Goal: Information Seeking & Learning: Learn about a topic

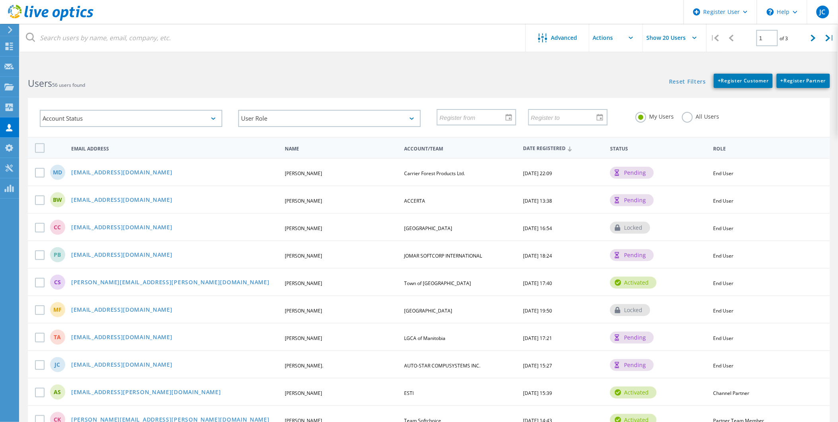
click at [676, 121] on div "My Users All Users" at bounding box center [727, 116] width 199 height 29
click at [686, 118] on label "All Users" at bounding box center [700, 116] width 37 height 8
click at [0, 0] on input "All Users" at bounding box center [0, 0] width 0 height 0
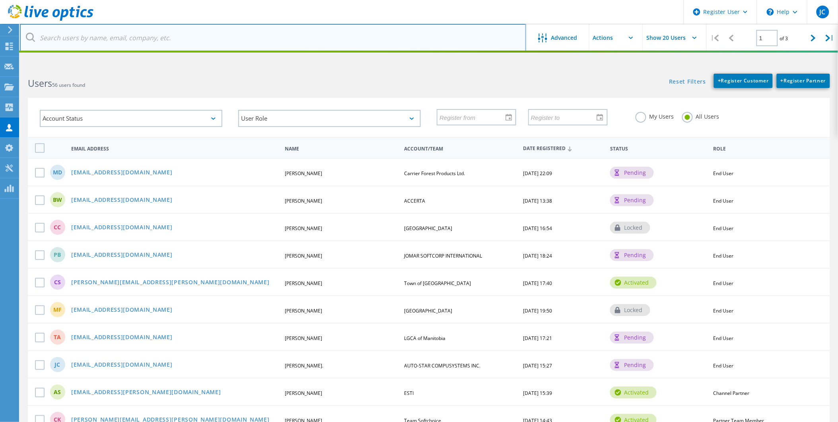
click at [285, 41] on input "text" at bounding box center [273, 38] width 507 height 28
paste input "[PERSON_NAME][EMAIL_ADDRESS][PERSON_NAME][DOMAIN_NAME]"
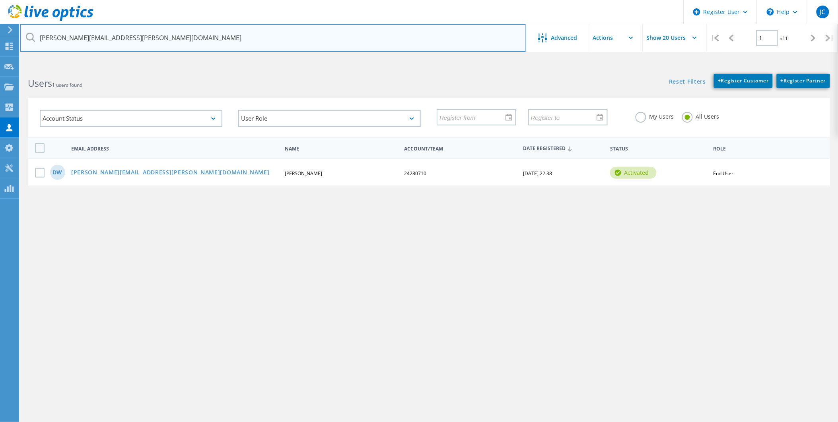
type input "[PERSON_NAME][EMAIL_ADDRESS][PERSON_NAME][DOMAIN_NAME]"
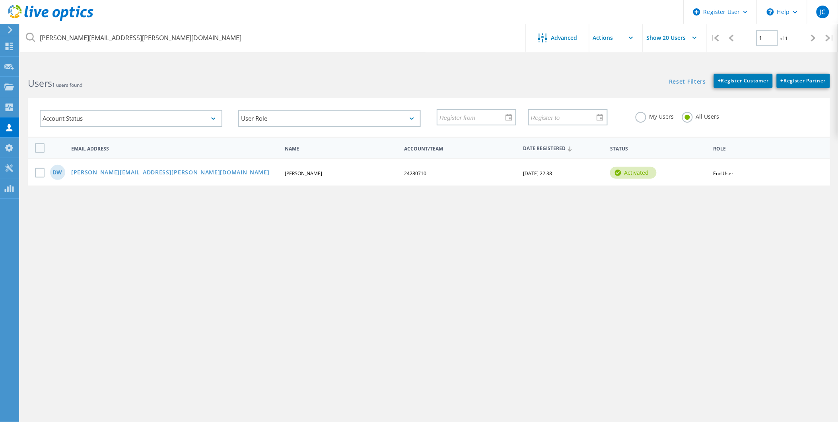
click at [92, 163] on div "DW derek.williams@safefleet.net Derek Williams 24280710 07/07/2022, 22:38 activ…" at bounding box center [429, 171] width 803 height 27
click at [94, 170] on link "[PERSON_NAME][EMAIL_ADDRESS][PERSON_NAME][DOMAIN_NAME]" at bounding box center [170, 173] width 199 height 7
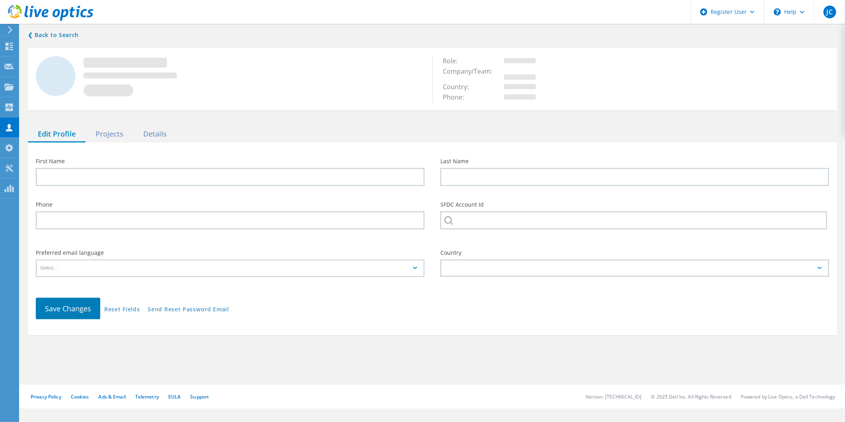
type input "Derek"
type input "Williams"
type input "24280710"
type input "English"
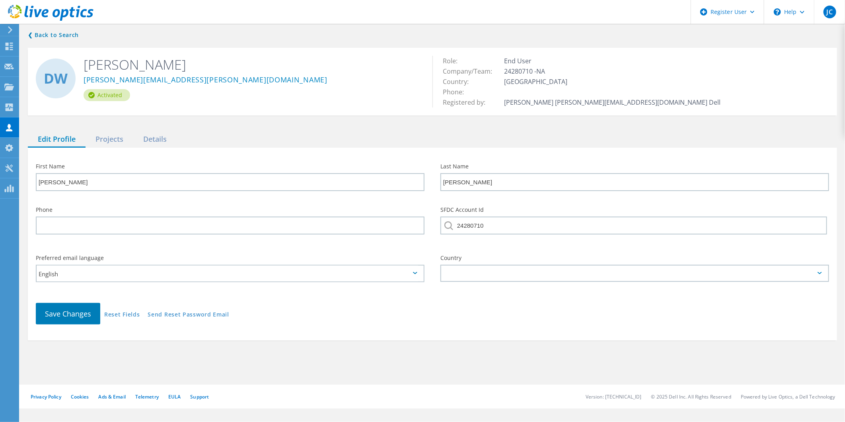
click at [99, 130] on div "❮ Back to Search DW Derek Williams derek.williams@safefleet.net Activated Role:…" at bounding box center [432, 185] width 825 height 326
click at [103, 137] on div "Projects" at bounding box center [110, 139] width 48 height 16
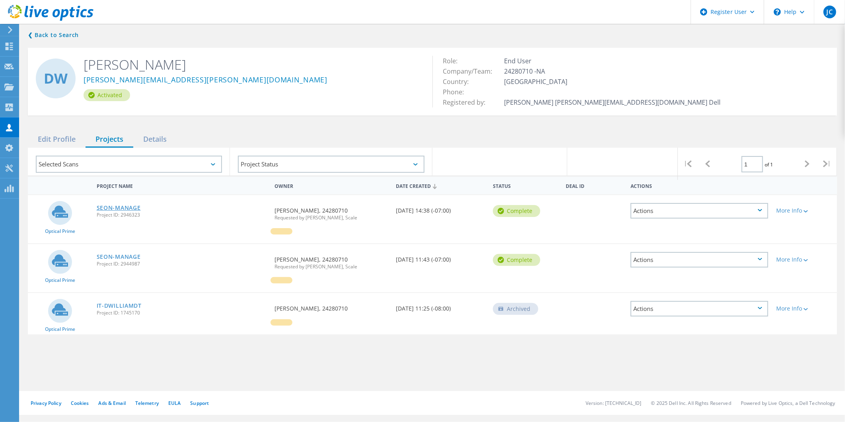
click at [133, 209] on link "SEON-MANAGE" at bounding box center [119, 208] width 44 height 6
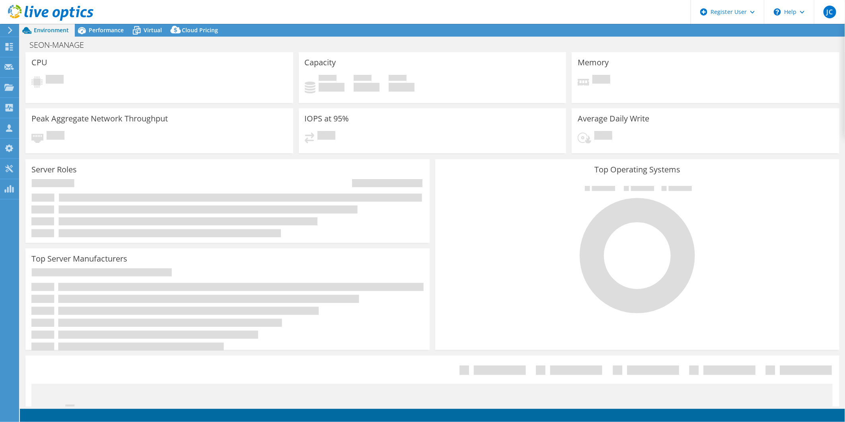
select select "USD"
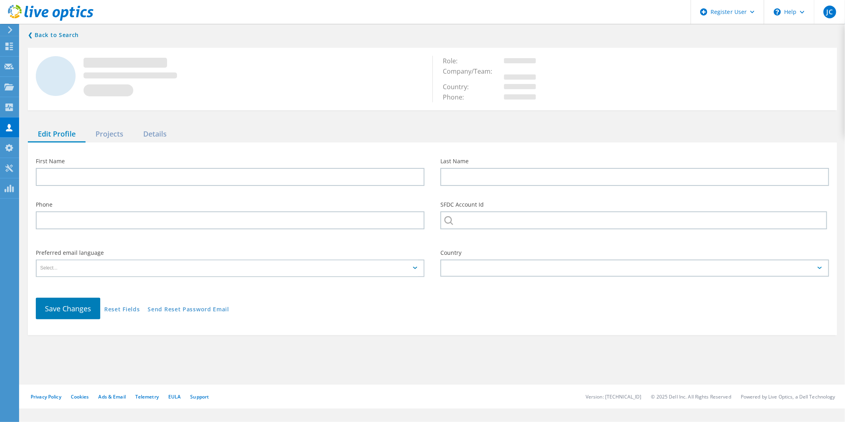
type input "[PERSON_NAME]"
type input "24280710"
type input "English"
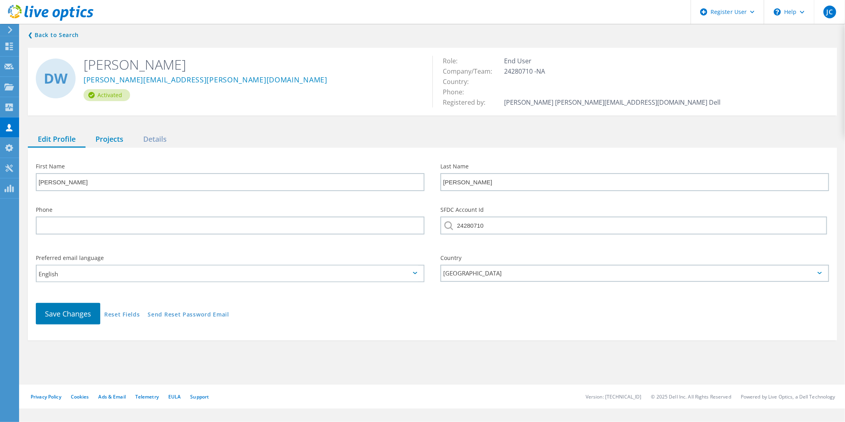
click at [121, 138] on div "Projects" at bounding box center [110, 139] width 48 height 16
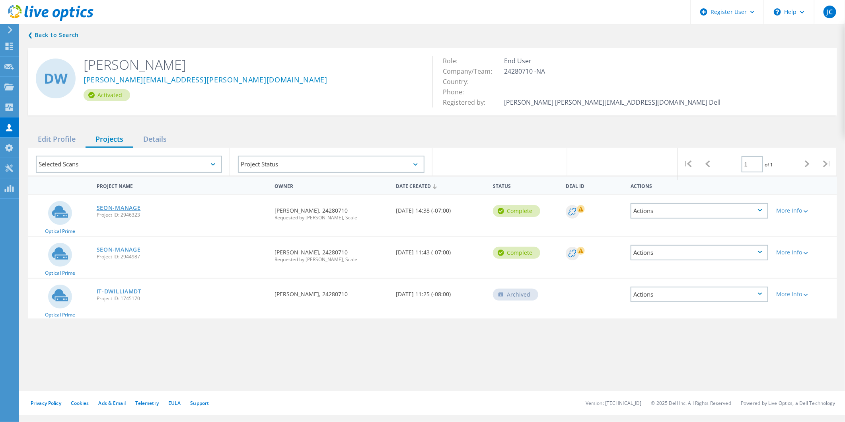
click at [121, 205] on link "SEON-MANAGE" at bounding box center [119, 208] width 44 height 6
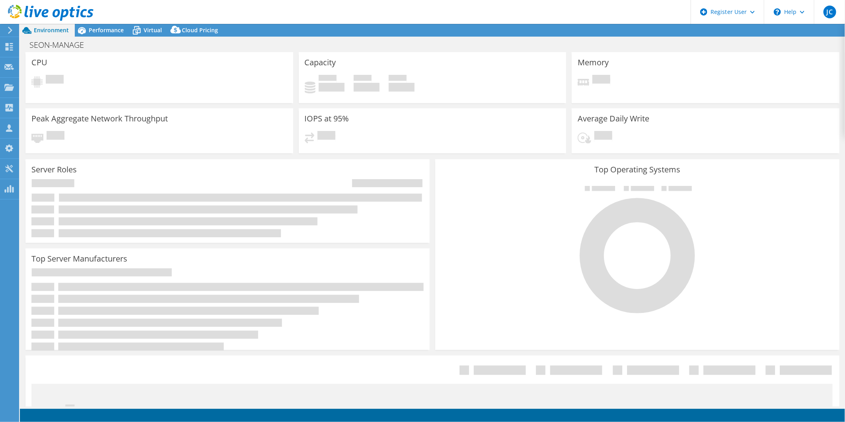
select select "USD"
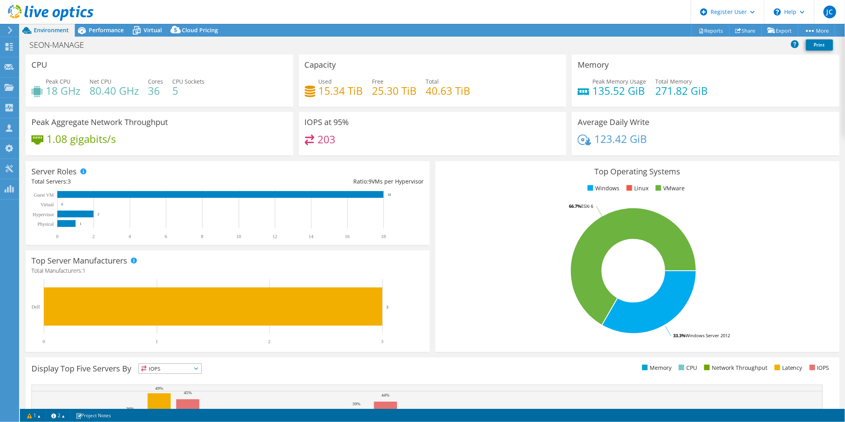
scroll to position [2, 0]
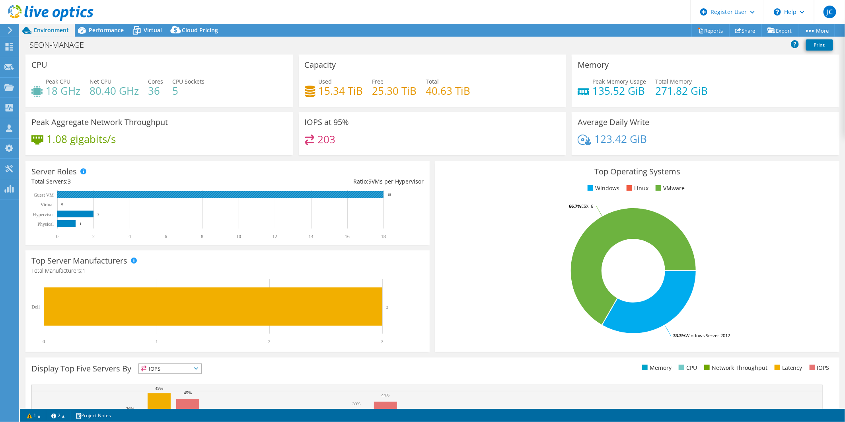
drag, startPoint x: 387, startPoint y: 195, endPoint x: 392, endPoint y: 193, distance: 5.0
click at [392, 193] on rect at bounding box center [223, 215] width 385 height 50
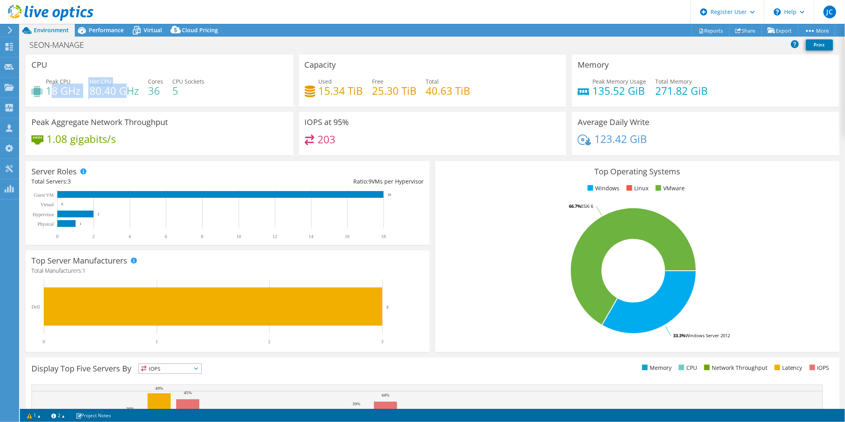
drag, startPoint x: 49, startPoint y: 90, endPoint x: 129, endPoint y: 89, distance: 79.6
click at [129, 89] on div "Peak CPU 18 GHz Net CPU 80.40 GHz Cores 36 CPU Sockets 5" at bounding box center [159, 90] width 256 height 26
drag, startPoint x: 129, startPoint y: 89, endPoint x: 35, endPoint y: 89, distance: 94.3
click at [35, 89] on icon at bounding box center [36, 91] width 11 height 11
drag, startPoint x: 50, startPoint y: 88, endPoint x: 58, endPoint y: 96, distance: 11.8
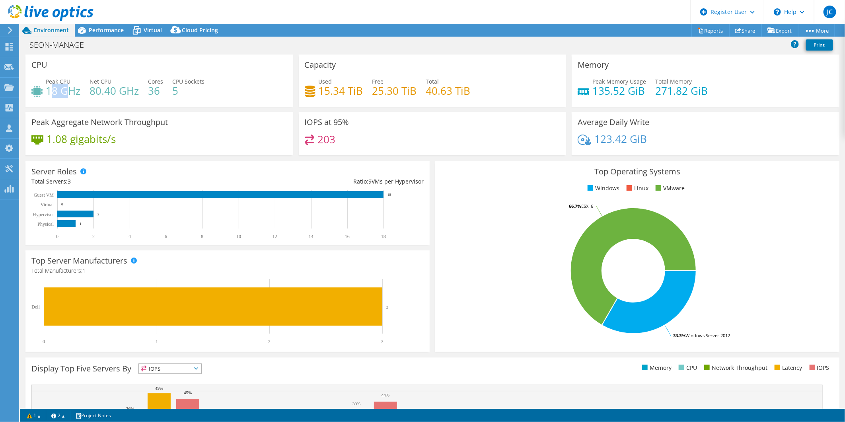
click at [58, 95] on h4 "18 GHz" at bounding box center [63, 90] width 35 height 9
drag, startPoint x: 58, startPoint y: 96, endPoint x: 53, endPoint y: 95, distance: 6.0
click at [53, 95] on h4 "18 GHz" at bounding box center [63, 90] width 35 height 9
drag, startPoint x: 53, startPoint y: 95, endPoint x: 80, endPoint y: 94, distance: 27.5
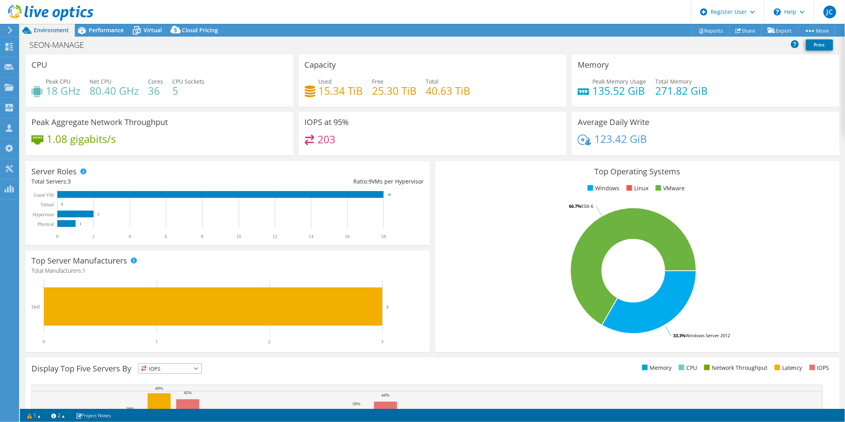
click at [80, 94] on h4 "18 GHz" at bounding box center [63, 90] width 35 height 9
drag, startPoint x: 92, startPoint y: 90, endPoint x: 132, endPoint y: 90, distance: 40.6
click at [132, 90] on h4 "80.40 GHz" at bounding box center [114, 90] width 49 height 9
drag, startPoint x: 319, startPoint y: 92, endPoint x: 482, endPoint y: 92, distance: 163.2
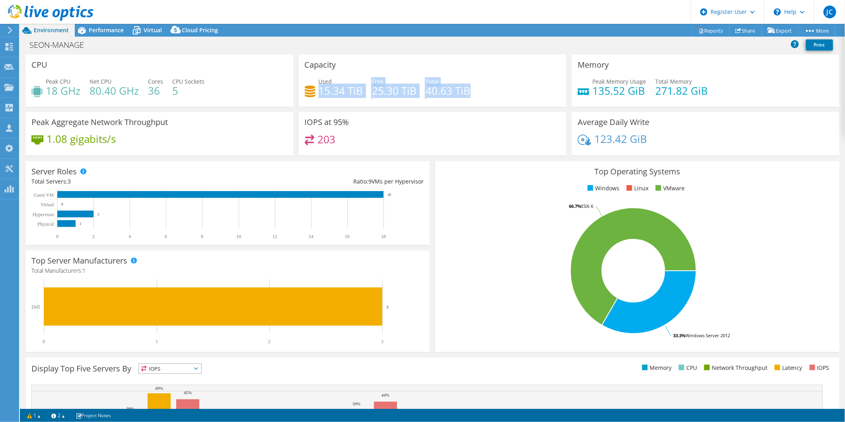
click at [482, 92] on div "Used 15.34 TiB Free 25.30 TiB Total 40.63 TiB" at bounding box center [433, 90] width 256 height 26
drag, startPoint x: 365, startPoint y: 67, endPoint x: 407, endPoint y: 59, distance: 42.5
click at [407, 59] on div "Capacity Used 15.34 TiB Free 25.30 TiB Total 40.63 TiB" at bounding box center [433, 81] width 268 height 52
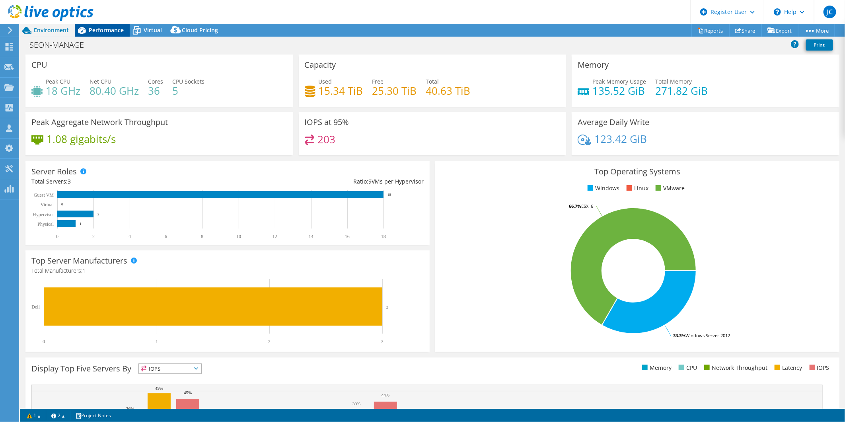
click at [102, 26] on span "Performance" at bounding box center [106, 30] width 35 height 8
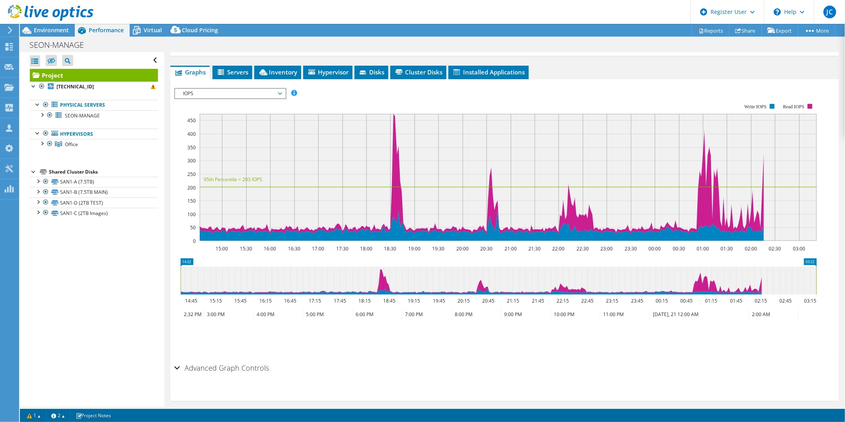
scroll to position [135, 0]
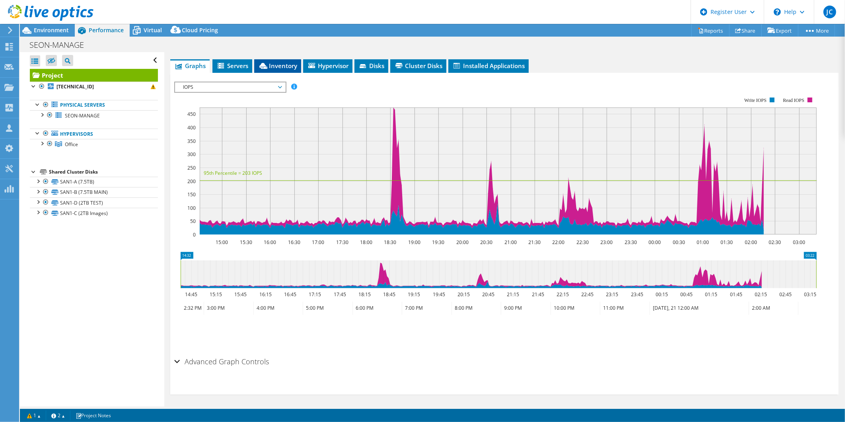
click at [280, 62] on span "Inventory" at bounding box center [277, 66] width 39 height 8
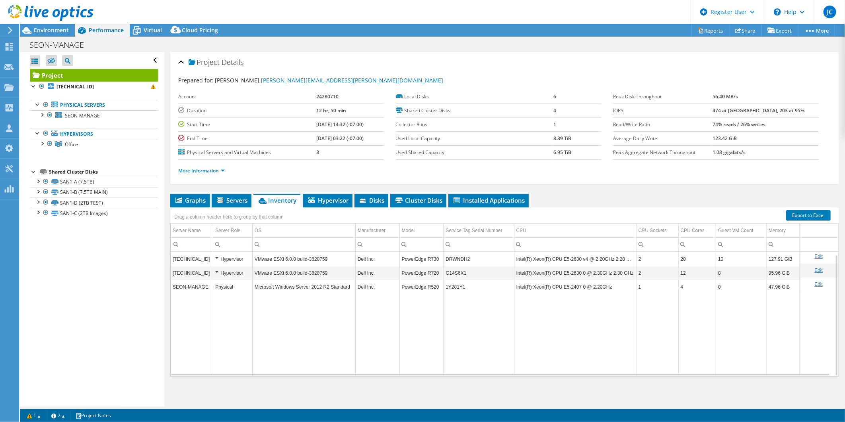
scroll to position [2, 0]
click at [200, 203] on span "Graphs" at bounding box center [189, 200] width 31 height 8
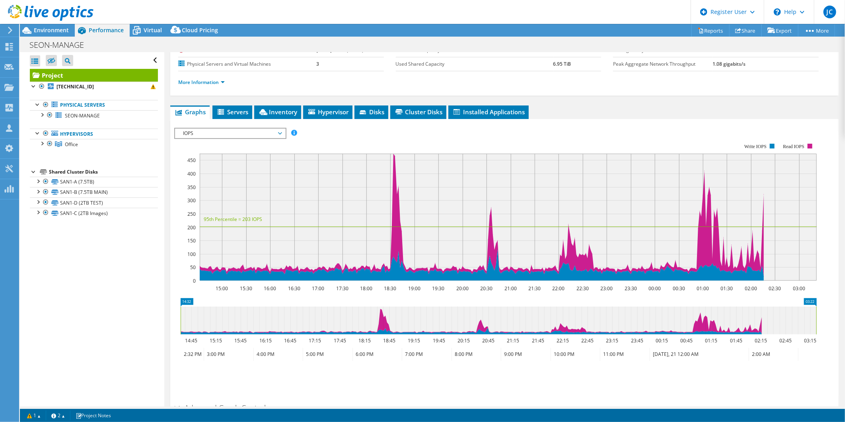
scroll to position [44, 0]
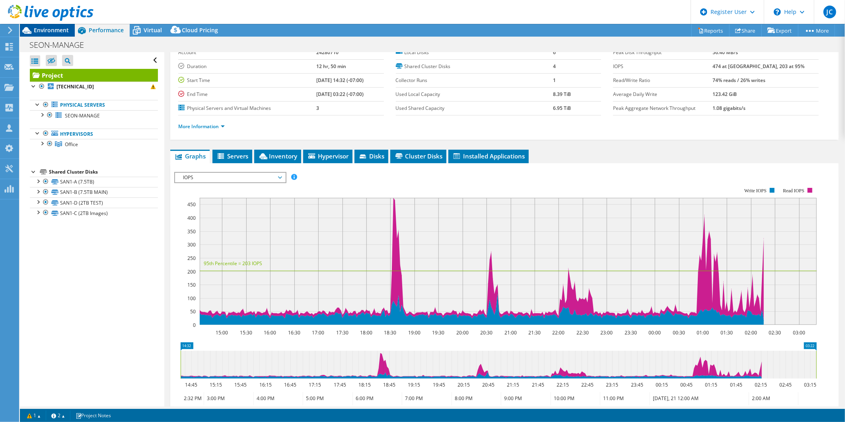
click at [66, 31] on span "Environment" at bounding box center [51, 30] width 35 height 8
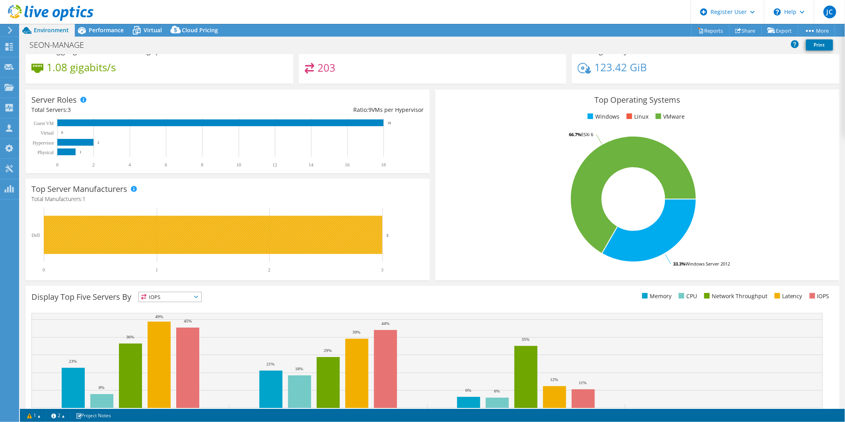
scroll to position [0, 0]
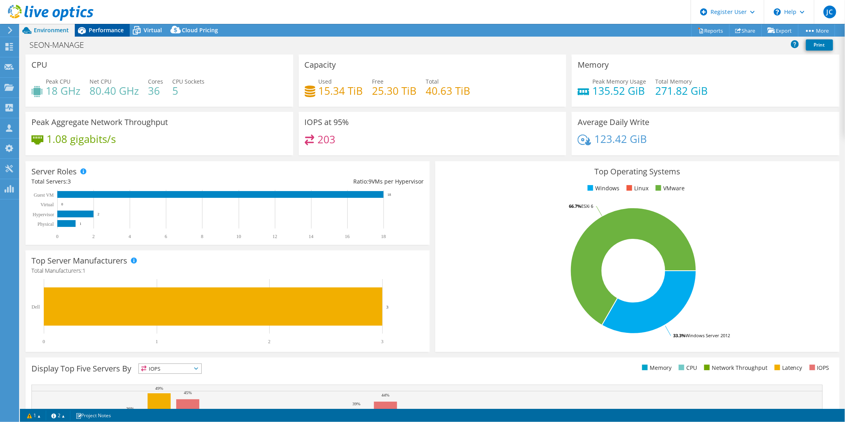
click at [108, 36] on div "Performance" at bounding box center [102, 30] width 55 height 13
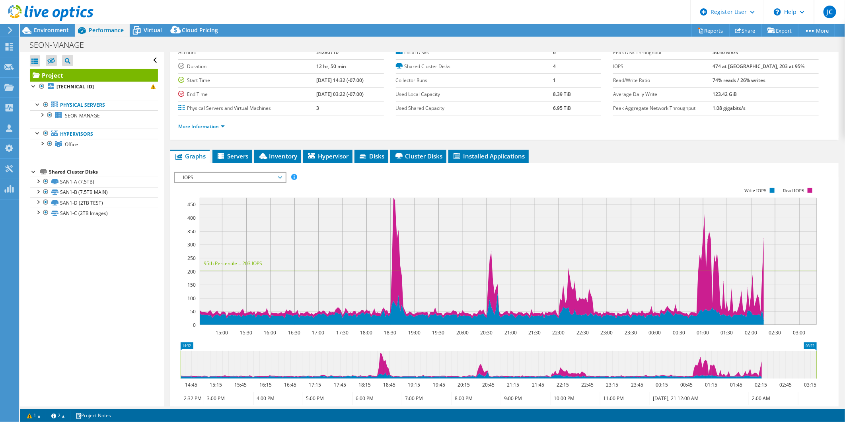
click at [291, 148] on div "Project Details Prepared for: [PERSON_NAME], [PERSON_NAME][EMAIL_ADDRESS][PERSO…" at bounding box center [504, 253] width 681 height 491
click at [291, 150] on li "Inventory" at bounding box center [277, 157] width 47 height 14
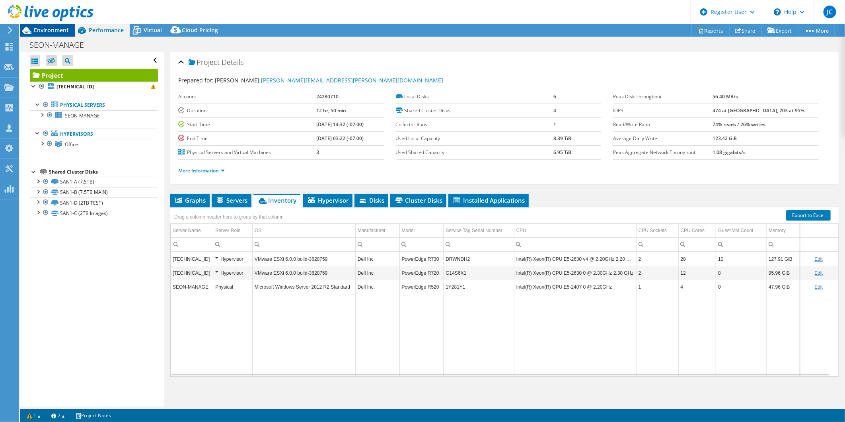
click at [44, 31] on span "Environment" at bounding box center [51, 30] width 35 height 8
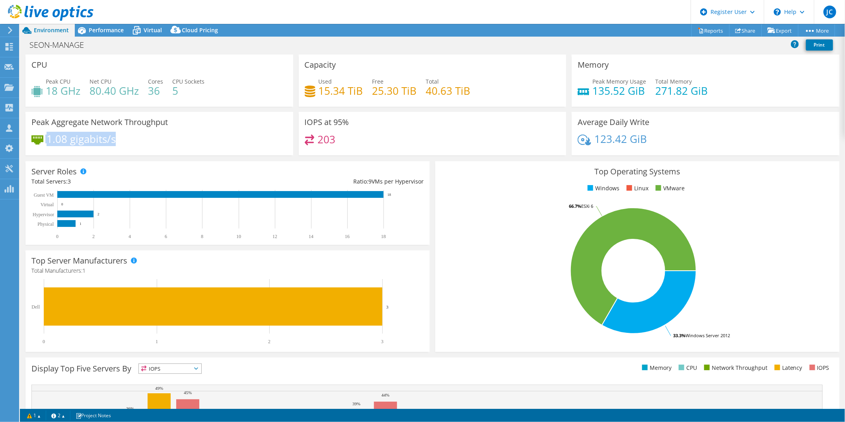
drag, startPoint x: 118, startPoint y: 141, endPoint x: 41, endPoint y: 139, distance: 77.2
click at [41, 139] on div "1.08 gigabits/s" at bounding box center [159, 143] width 256 height 17
drag, startPoint x: 41, startPoint y: 139, endPoint x: 58, endPoint y: 139, distance: 17.1
click at [58, 139] on h4 "1.08 gigabits/s" at bounding box center [81, 139] width 69 height 9
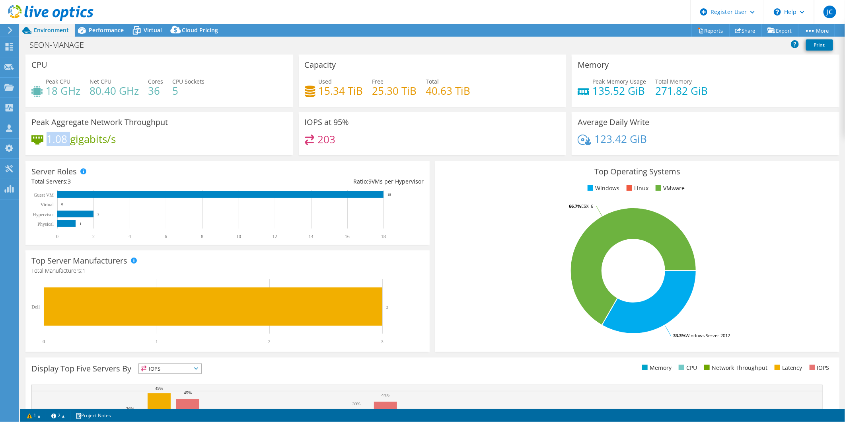
click at [58, 139] on h4 "1.08 gigabits/s" at bounding box center [81, 139] width 69 height 9
drag, startPoint x: 58, startPoint y: 139, endPoint x: 116, endPoint y: 158, distance: 60.9
click at [116, 158] on div "Server Roles Physical Servers represent bare metal servers that were targets of…" at bounding box center [228, 202] width 410 height 89
drag, startPoint x: 316, startPoint y: 138, endPoint x: 351, endPoint y: 138, distance: 35.4
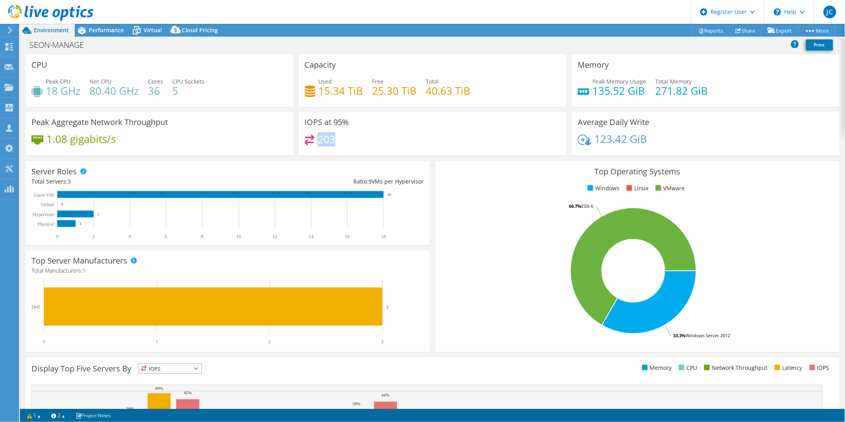
click at [351, 138] on div "203" at bounding box center [433, 143] width 256 height 17
